Goal: Check status: Check status

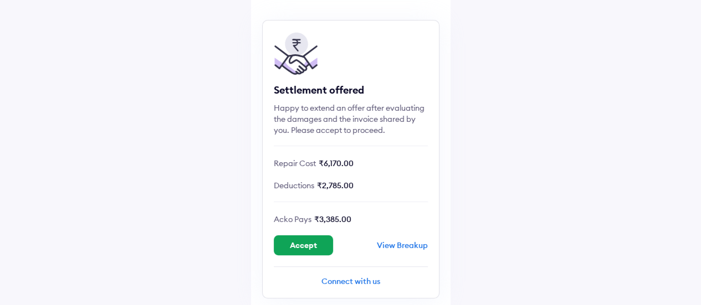
scroll to position [67, 0]
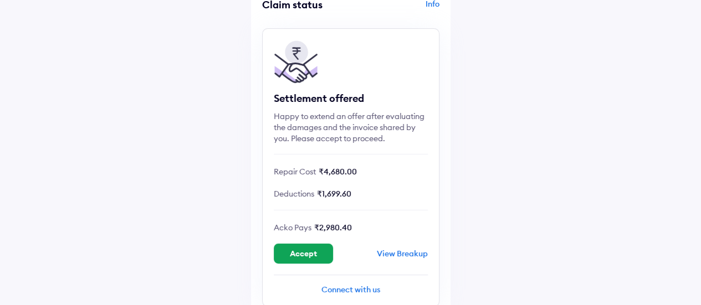
scroll to position [75, 0]
